Goal: Task Accomplishment & Management: Use online tool/utility

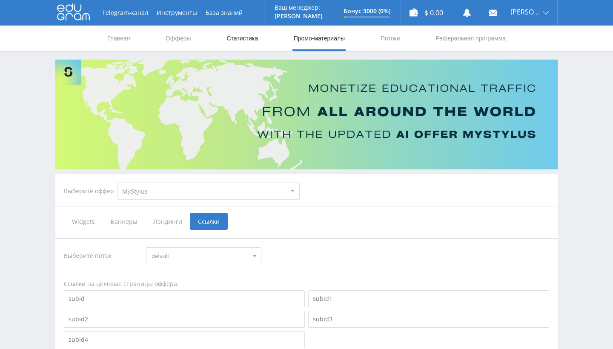
click at [232, 48] on link "Статистика" at bounding box center [241, 39] width 33 height 26
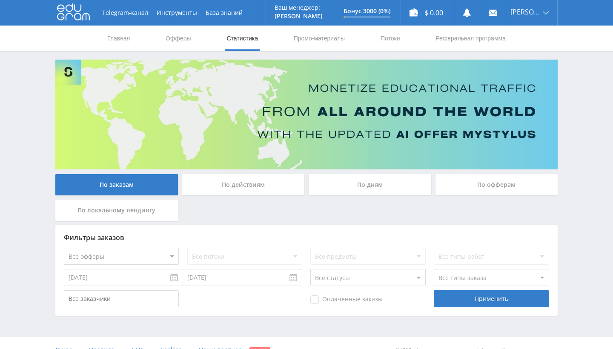
click at [204, 187] on div "По действиям" at bounding box center [243, 184] width 123 height 21
click at [0, 0] on input "По действиям" at bounding box center [0, 0] width 0 height 0
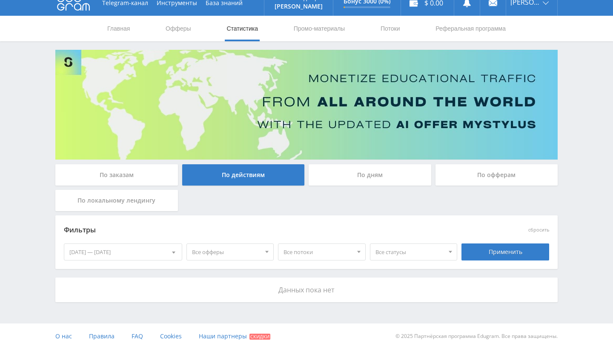
click at [332, 182] on div "По дням" at bounding box center [369, 174] width 123 height 21
click at [0, 0] on input "По дням" at bounding box center [0, 0] width 0 height 0
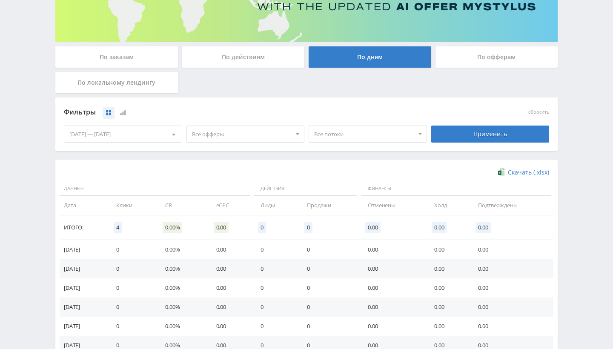
scroll to position [129, 0]
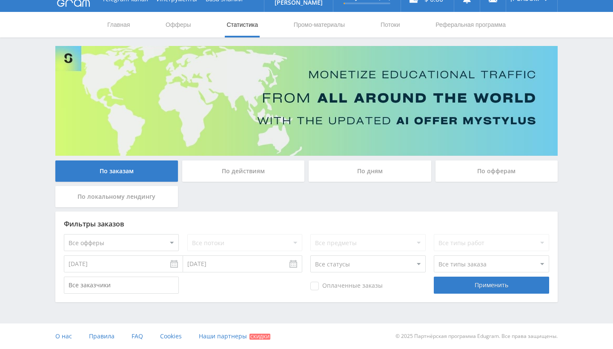
scroll to position [14, 0]
click at [461, 282] on div "Применить" at bounding box center [491, 285] width 115 height 17
click at [220, 336] on span "Наши партнеры" at bounding box center [223, 336] width 48 height 8
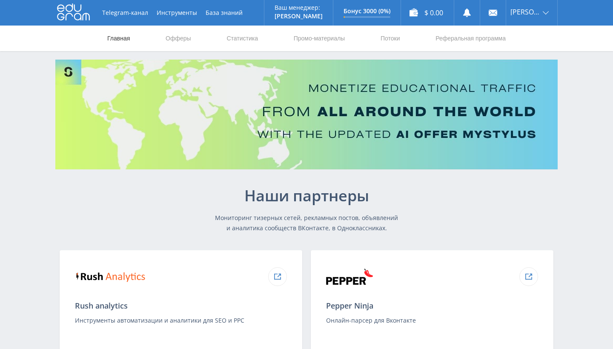
click at [126, 42] on link "Главная" at bounding box center [118, 39] width 24 height 26
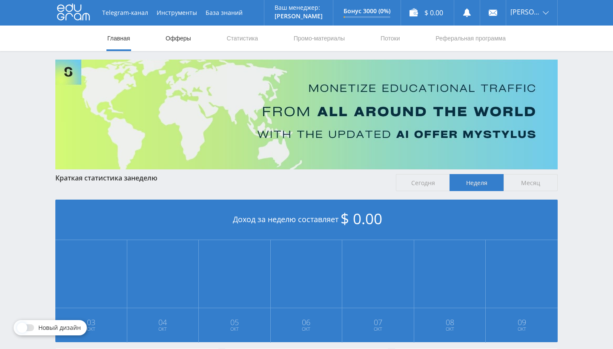
click at [185, 33] on link "Офферы" at bounding box center [178, 39] width 27 height 26
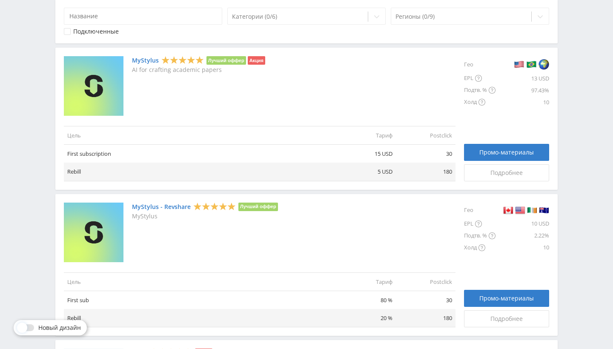
scroll to position [180, 0]
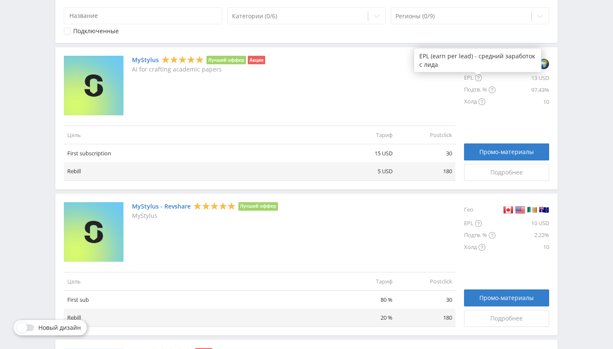
click at [476, 77] on div at bounding box center [477, 74] width 7 height 5
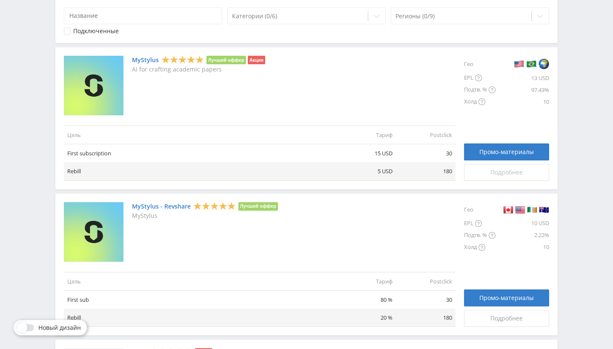
click at [479, 168] on link "Подробнее" at bounding box center [506, 172] width 85 height 17
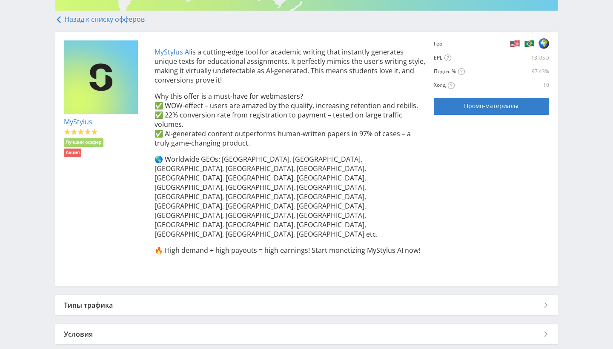
scroll to position [158, 0]
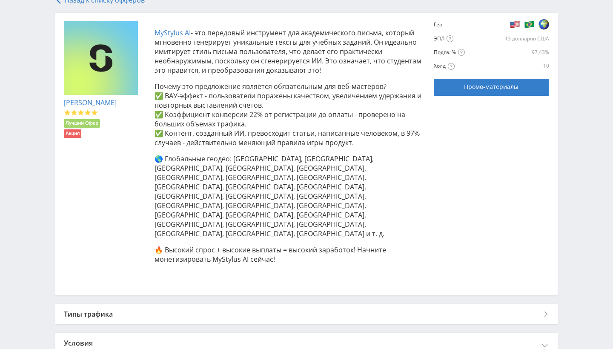
scroll to position [179, 0]
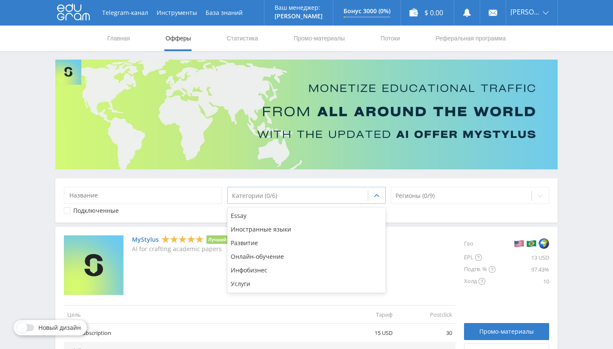
click at [372, 197] on div at bounding box center [376, 195] width 17 height 17
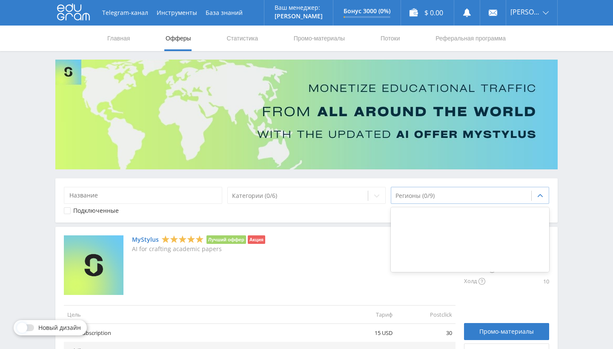
click at [441, 195] on div at bounding box center [460, 195] width 131 height 9
click at [317, 41] on link "Промо-материалы" at bounding box center [319, 39] width 53 height 26
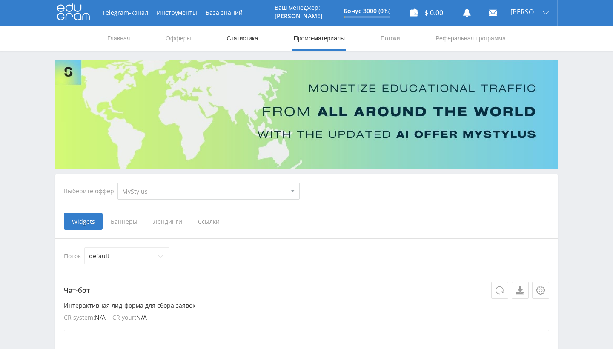
click at [259, 45] on link "Статистика" at bounding box center [241, 39] width 33 height 26
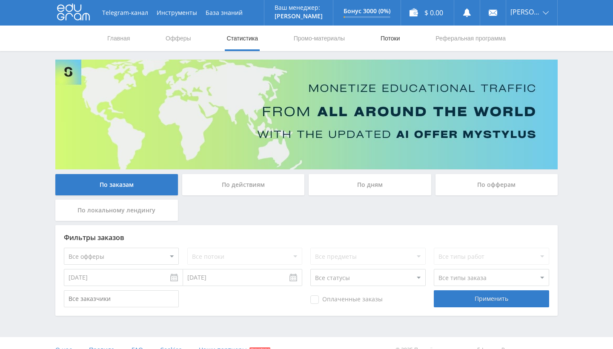
click at [394, 36] on link "Потоки" at bounding box center [389, 39] width 21 height 26
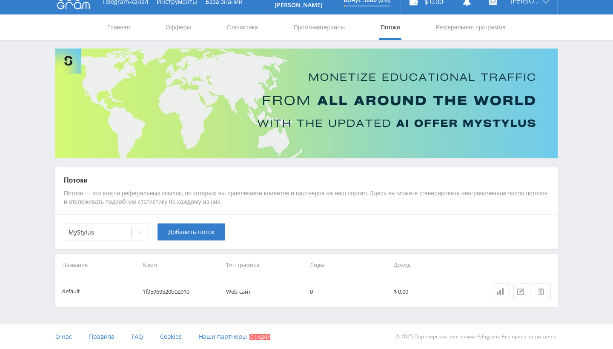
scroll to position [11, 0]
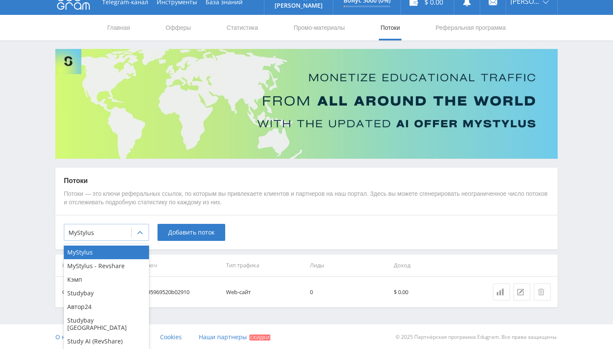
click at [131, 238] on div at bounding box center [139, 232] width 17 height 17
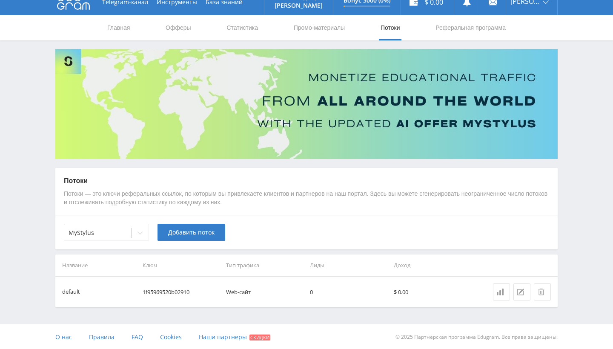
click at [289, 203] on p "Потоки — это ключи реферальных ссылок, по которым вы привлекаете клиентов и пар…" at bounding box center [306, 198] width 485 height 17
click at [227, 29] on link "Статистика" at bounding box center [241, 28] width 33 height 26
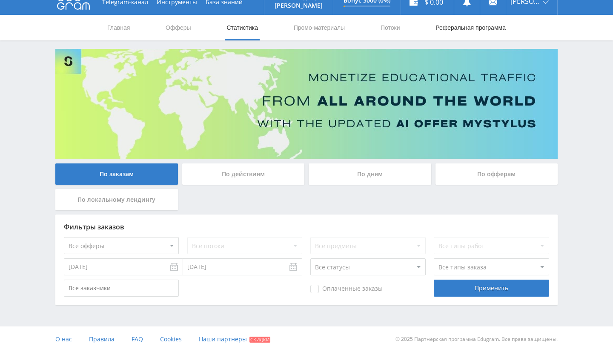
click at [445, 35] on link "Реферальная программа" at bounding box center [470, 28] width 72 height 26
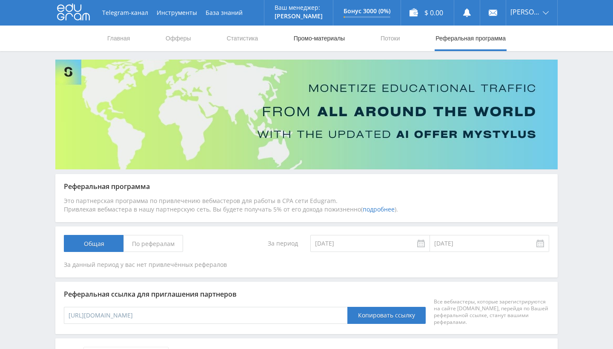
click at [327, 44] on link "Промо-материалы" at bounding box center [319, 39] width 53 height 26
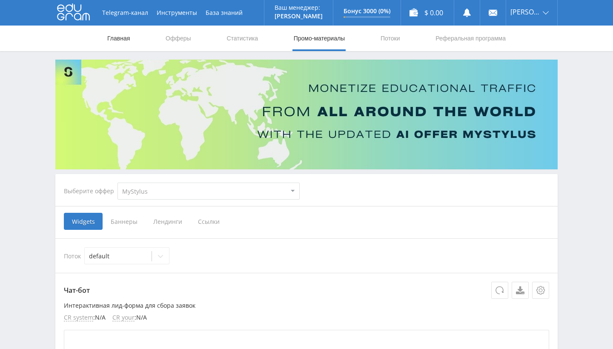
click at [123, 40] on link "Главная" at bounding box center [118, 39] width 24 height 26
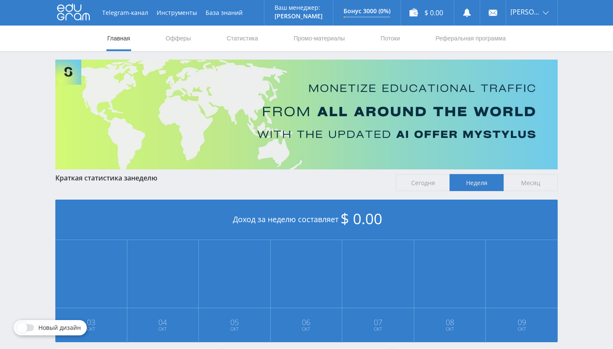
click at [160, 29] on nav "Главная Офферы Статистика Промо-материалы Потоки Реферальная программа" at bounding box center [306, 39] width 400 height 26
click at [176, 40] on link "Офферы" at bounding box center [178, 39] width 27 height 26
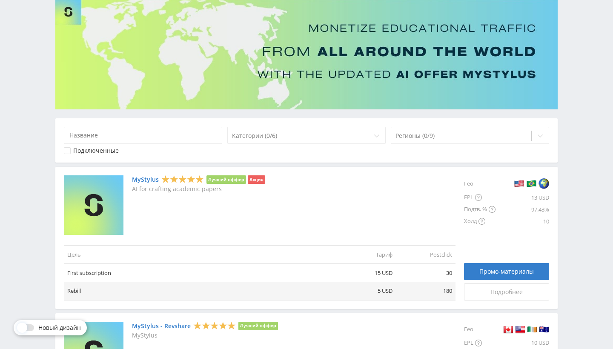
scroll to position [66, 0]
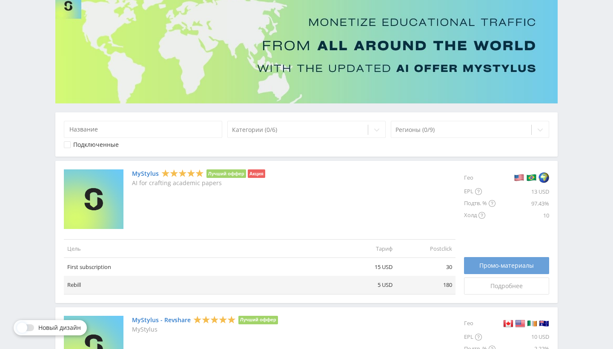
click at [528, 260] on link "Промо-материалы" at bounding box center [506, 265] width 85 height 17
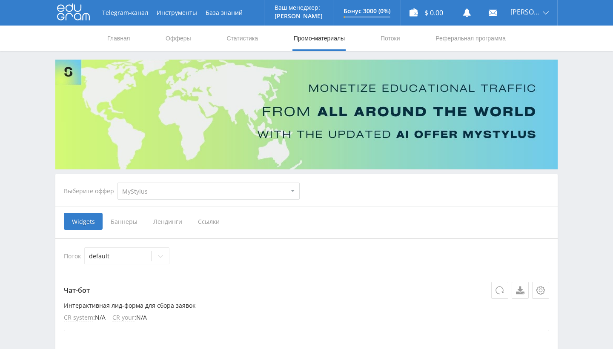
click at [206, 221] on span "Ссылки" at bounding box center [209, 221] width 38 height 17
click at [0, 0] on input "Ссылки" at bounding box center [0, 0] width 0 height 0
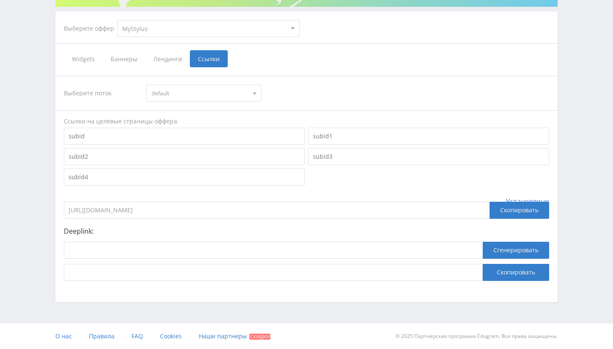
scroll to position [163, 0]
click at [514, 209] on div "Скопировать" at bounding box center [519, 210] width 60 height 17
